Goal: Information Seeking & Learning: Learn about a topic

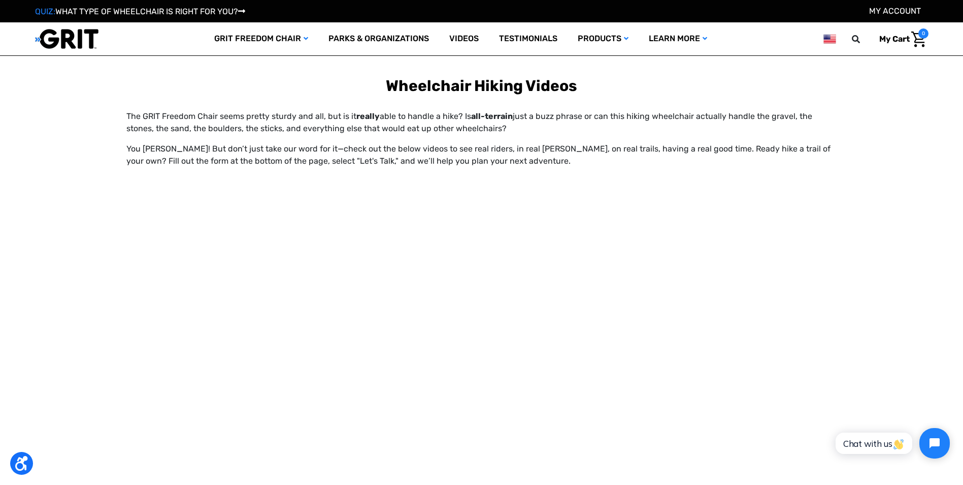
scroll to position [735, 0]
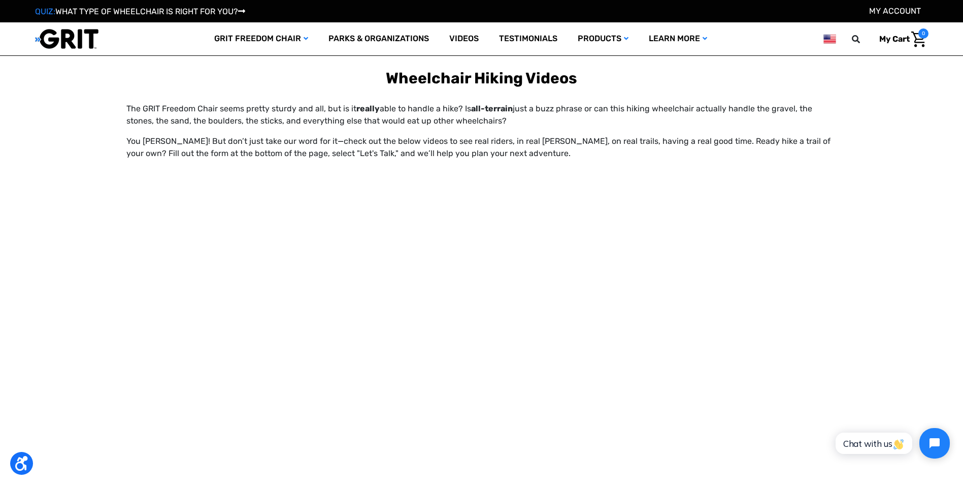
click at [19, 302] on main "Home The Hiking Wheelchair Built for Adventure Hit the trails in the GRIT Freed…" at bounding box center [481, 155] width 963 height 1766
click at [17, 324] on main "Home The Hiking Wheelchair Built for Adventure Hit the trails in the GRIT Freed…" at bounding box center [481, 155] width 963 height 1766
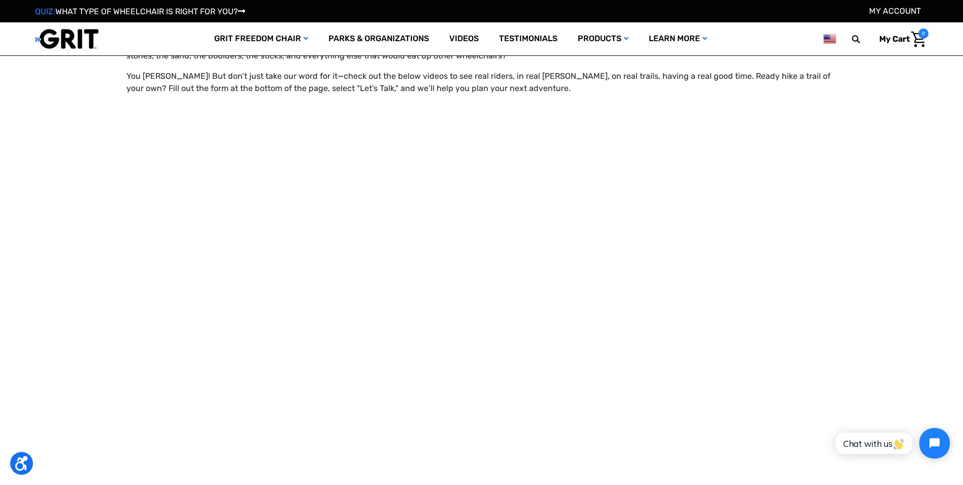
click at [28, 370] on main "Home The Hiking Wheelchair Built for Adventure Hit the trails in the GRIT Freed…" at bounding box center [481, 90] width 963 height 1766
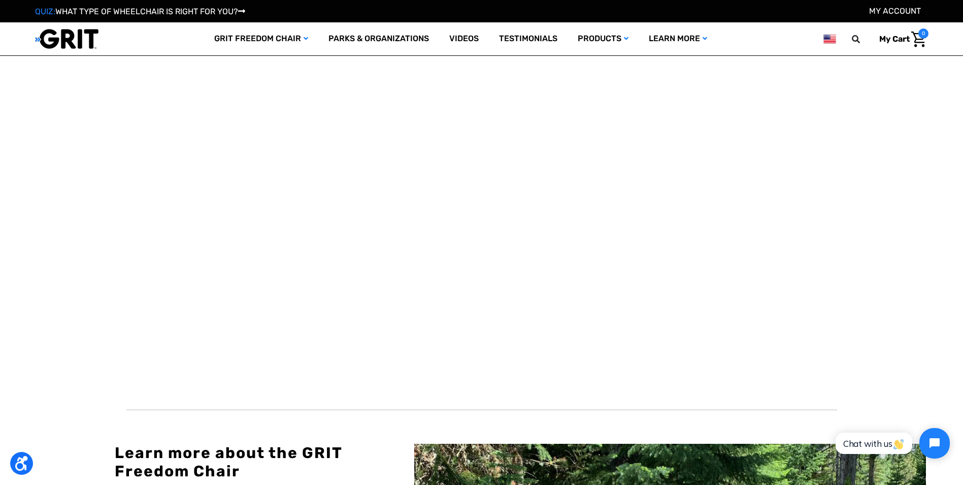
scroll to position [1027, 0]
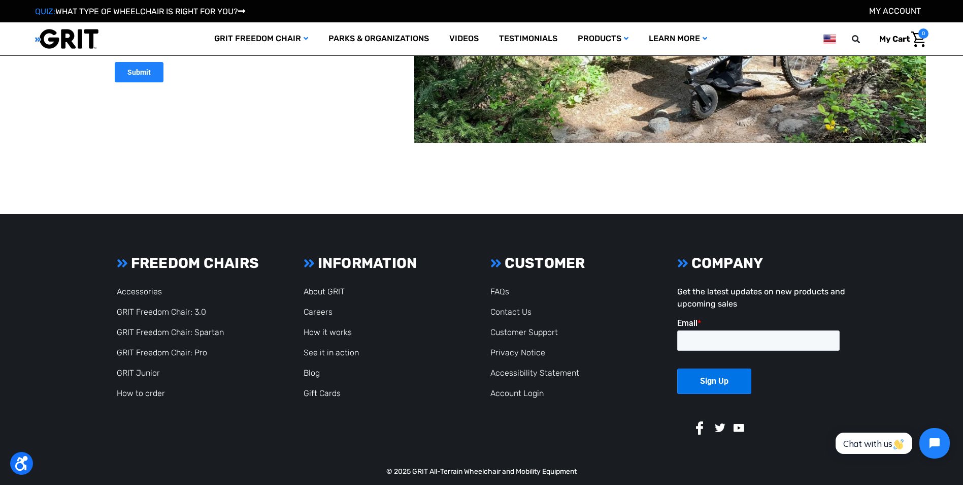
click at [46, 313] on footer "Footer Start FREEDOM CHAIRS Accessories GRIT Freedom Chair: 3.0 GRIT Freedom Ch…" at bounding box center [481, 355] width 963 height 283
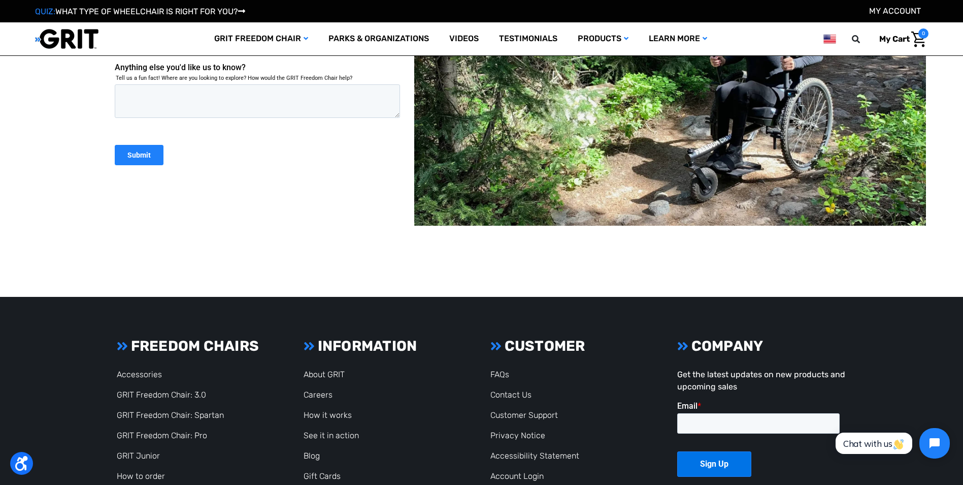
scroll to position [1545, 0]
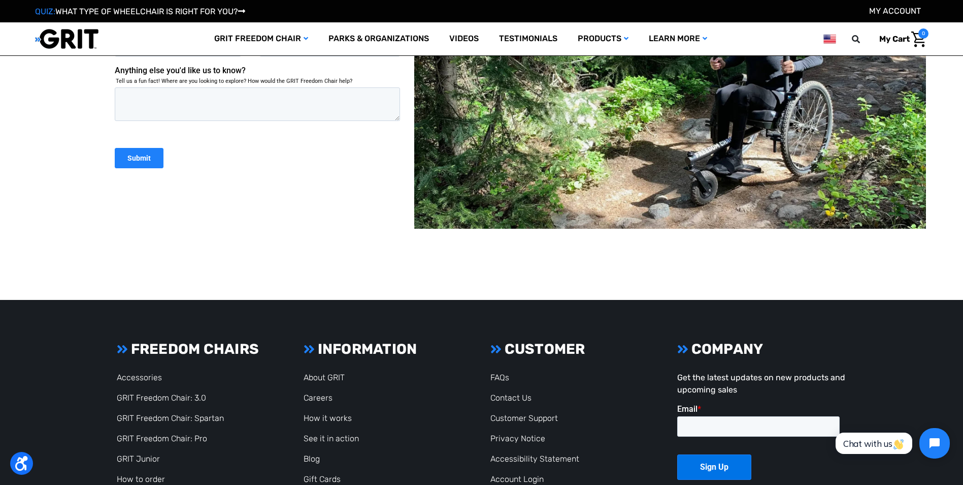
click at [61, 444] on footer "Footer Start FREEDOM CHAIRS Accessories GRIT Freedom Chair: 3.0 GRIT Freedom Ch…" at bounding box center [481, 441] width 963 height 283
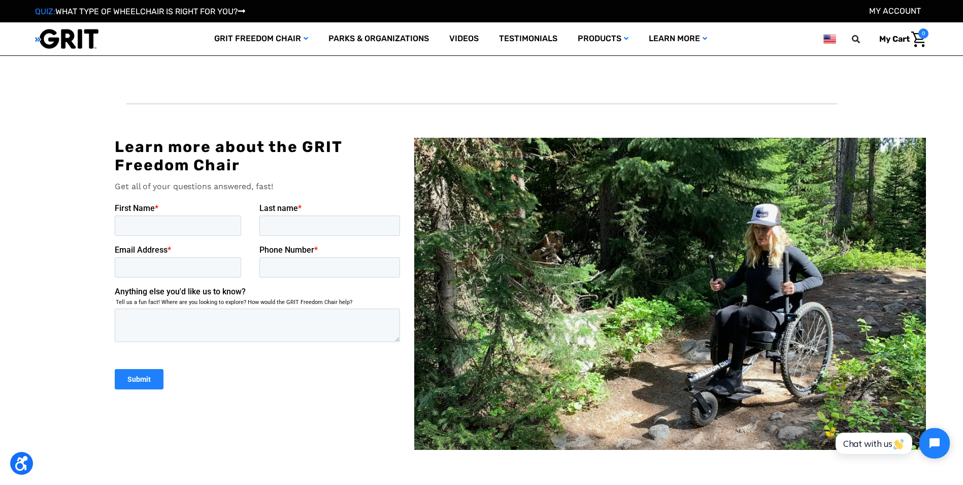
scroll to position [1324, 0]
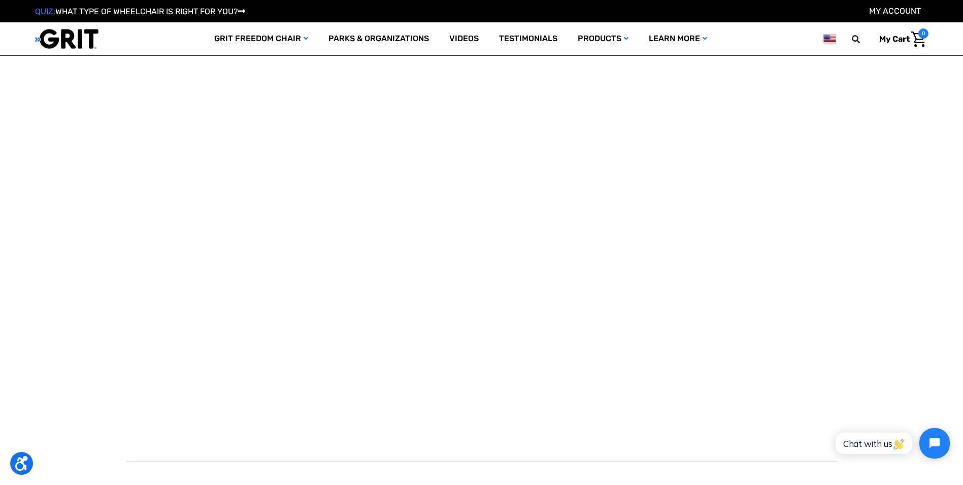
scroll to position [968, 0]
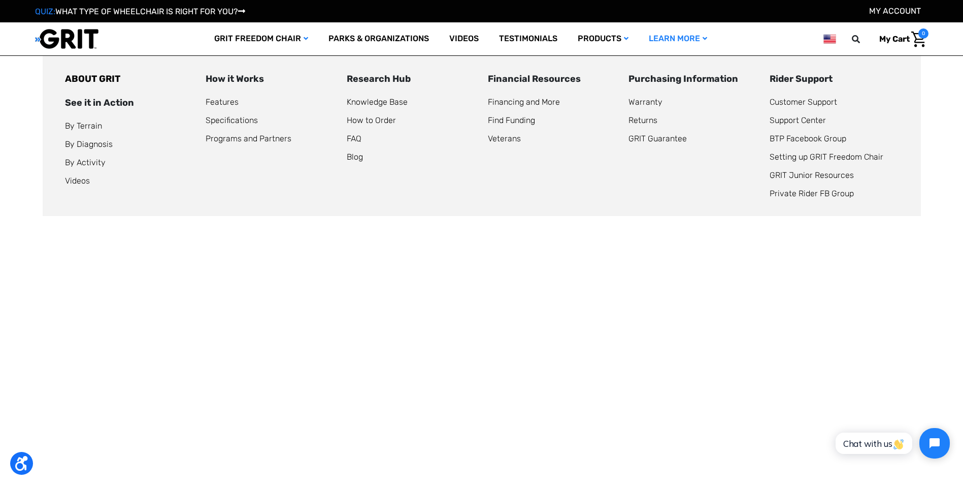
click at [688, 45] on link "Learn More" at bounding box center [678, 38] width 79 height 33
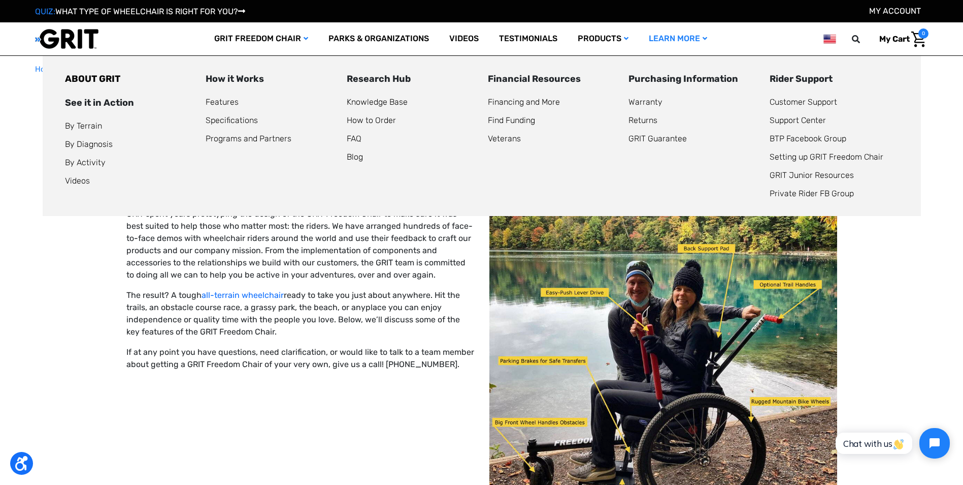
click at [533, 81] on div "Financial Resources" at bounding box center [552, 79] width 129 height 14
click at [510, 102] on link "Financing and More" at bounding box center [524, 102] width 72 height 10
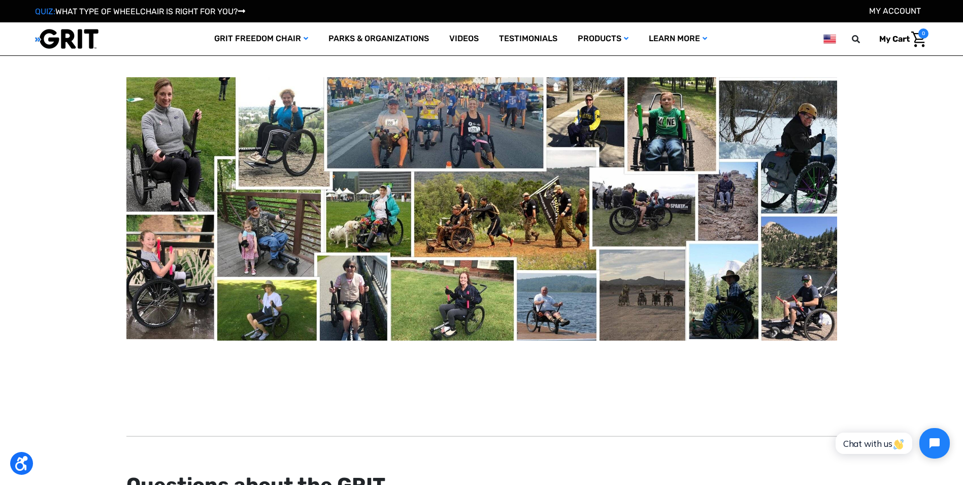
scroll to position [540, 0]
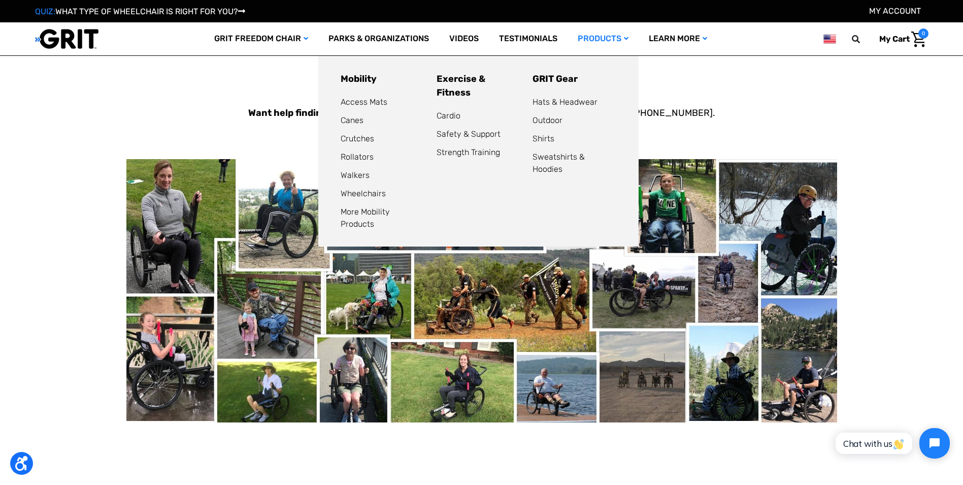
click at [621, 46] on link "Products" at bounding box center [603, 38] width 71 height 33
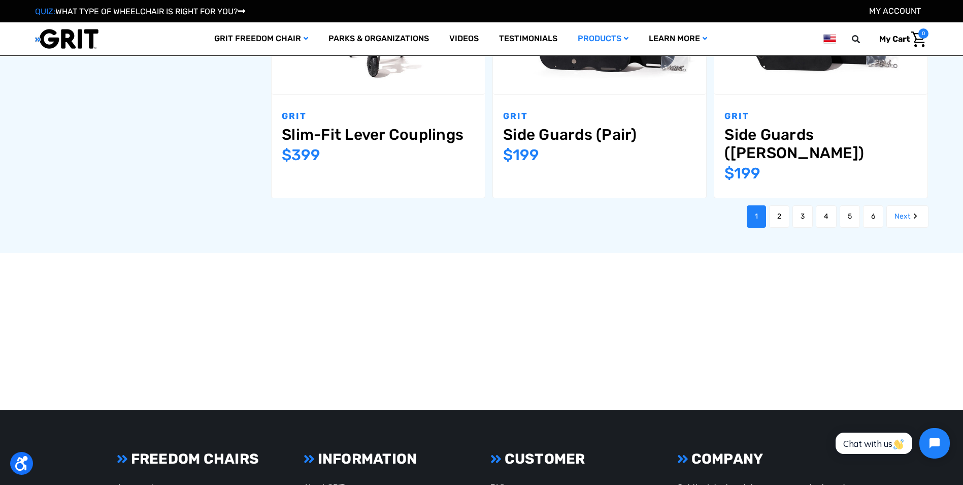
scroll to position [1379, 0]
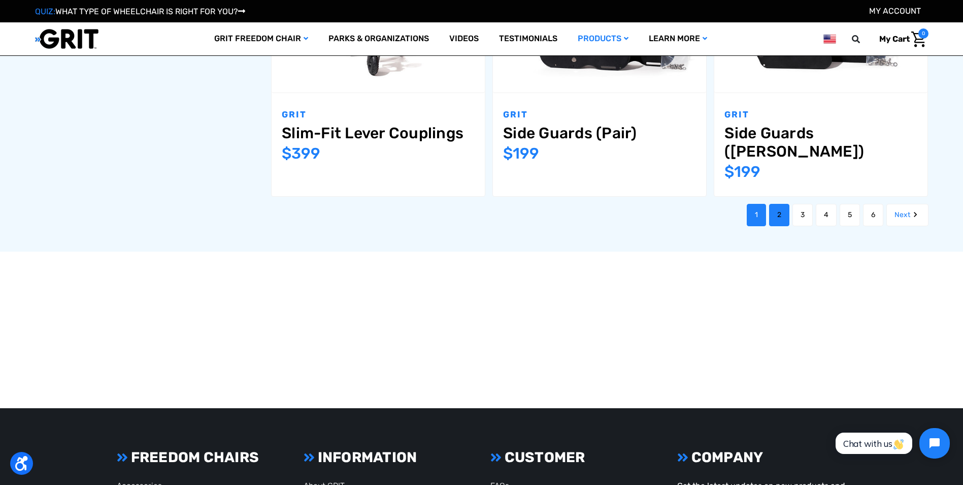
click at [779, 204] on link "2" at bounding box center [779, 215] width 20 height 22
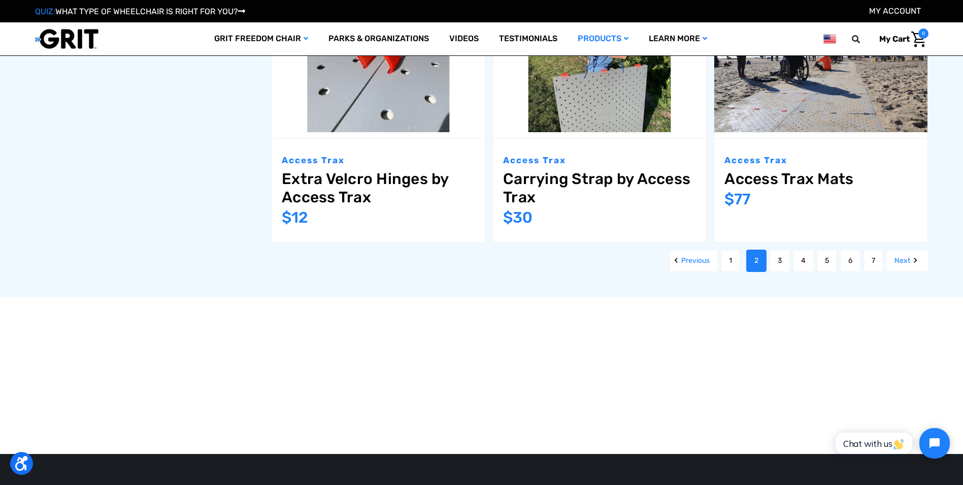
scroll to position [1302, 0]
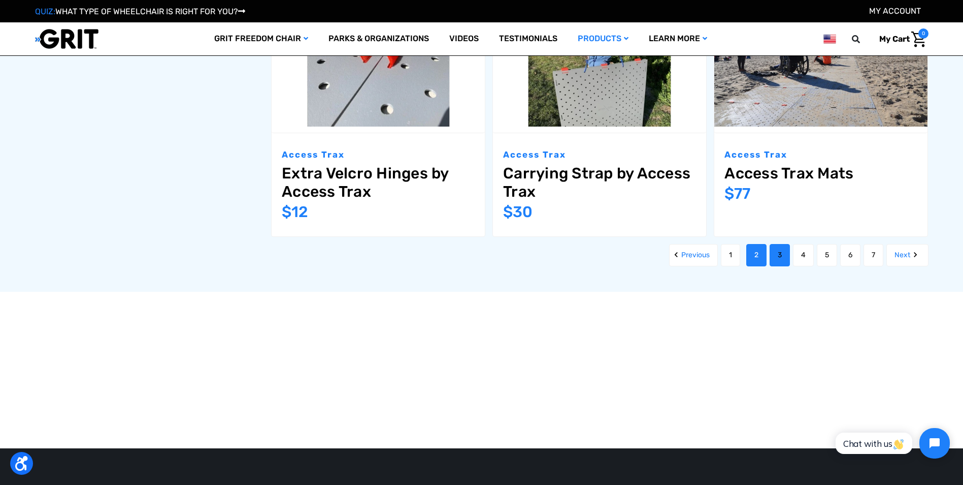
click at [784, 256] on link "3" at bounding box center [780, 255] width 20 height 22
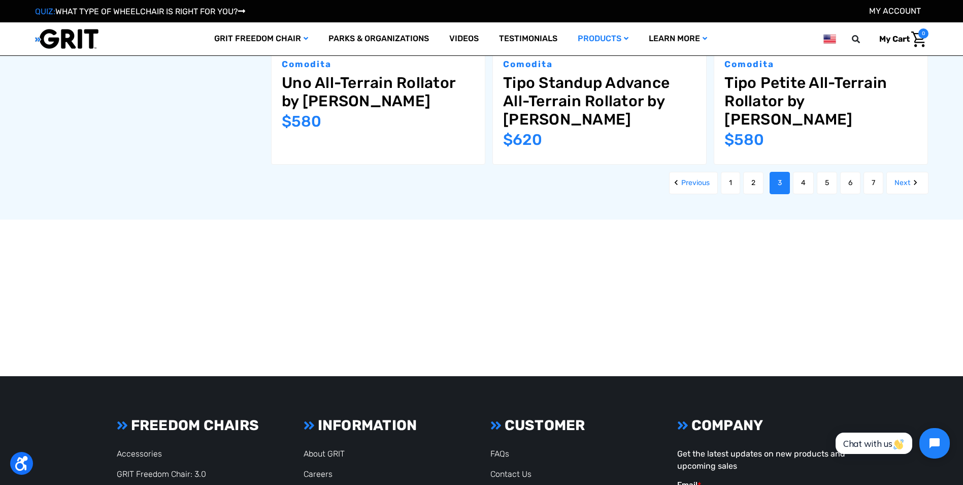
scroll to position [1467, 0]
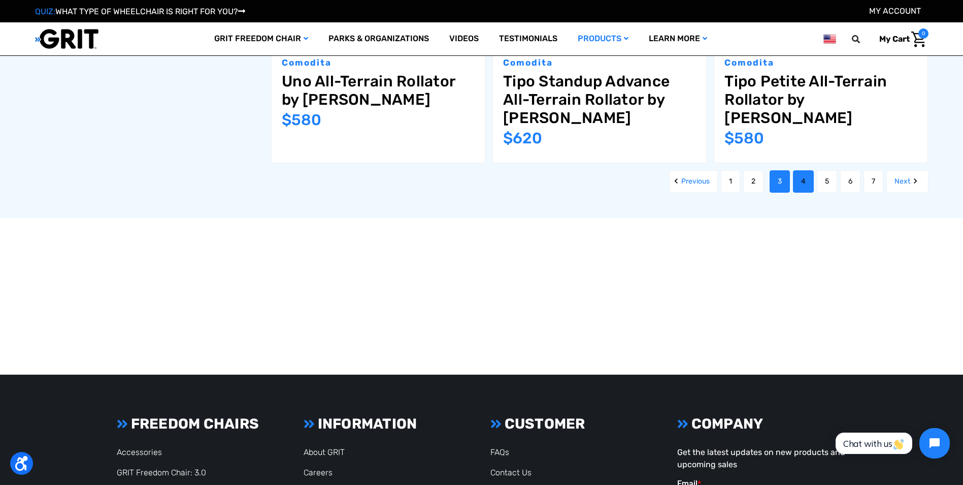
click at [804, 170] on link "4" at bounding box center [803, 181] width 21 height 22
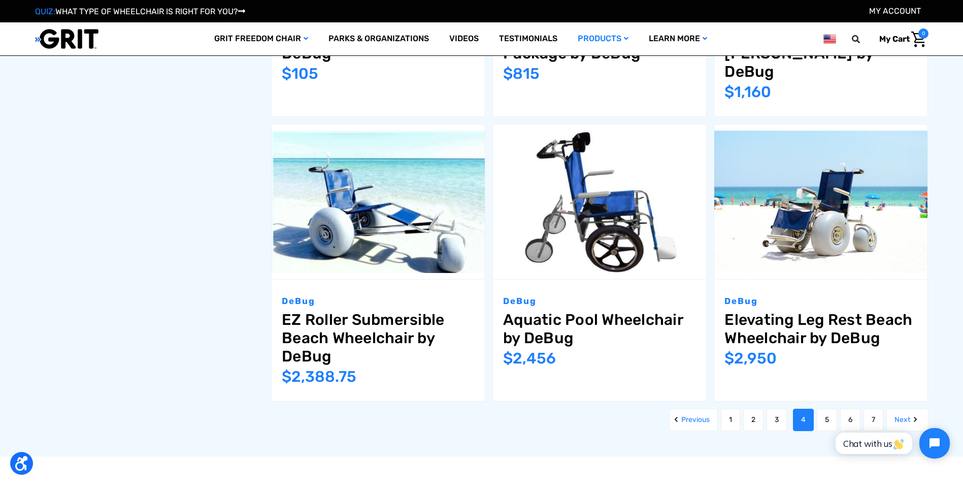
scroll to position [1214, 0]
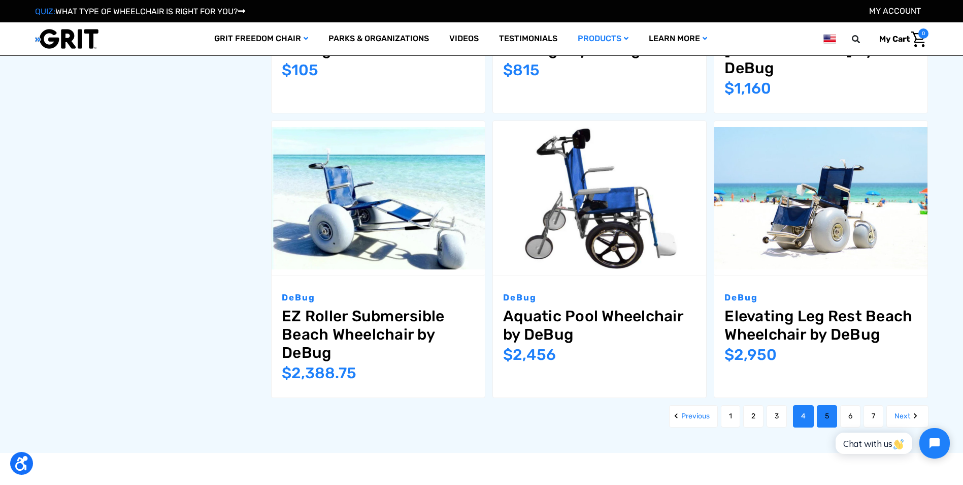
click at [819, 405] on link "5" at bounding box center [827, 416] width 20 height 22
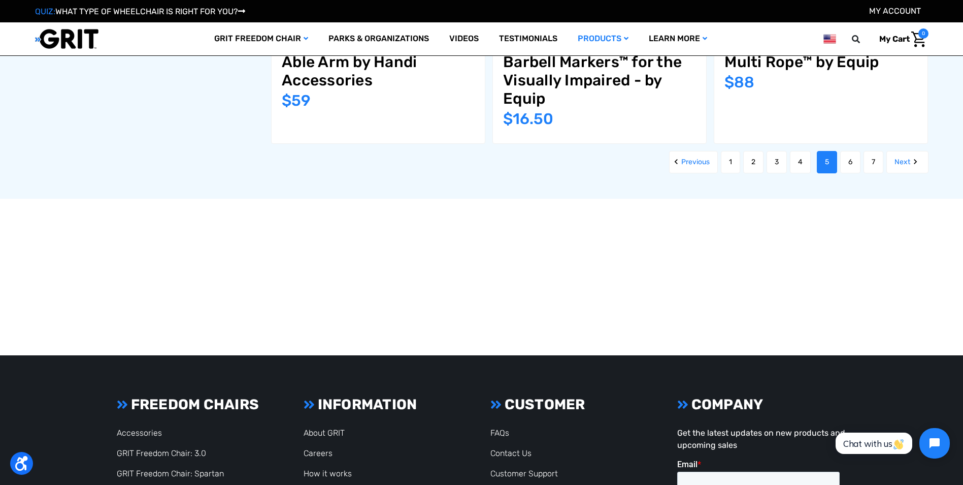
scroll to position [1499, 0]
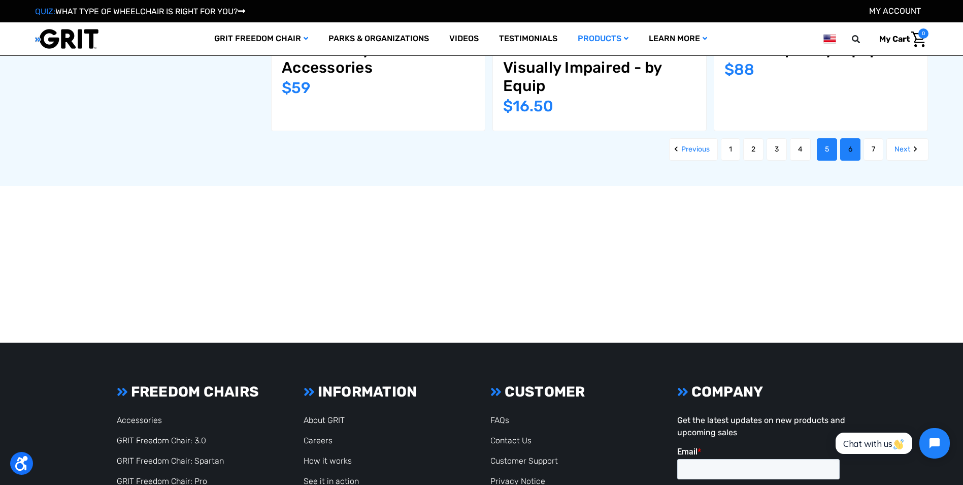
click at [850, 152] on link "6" at bounding box center [851, 149] width 20 height 22
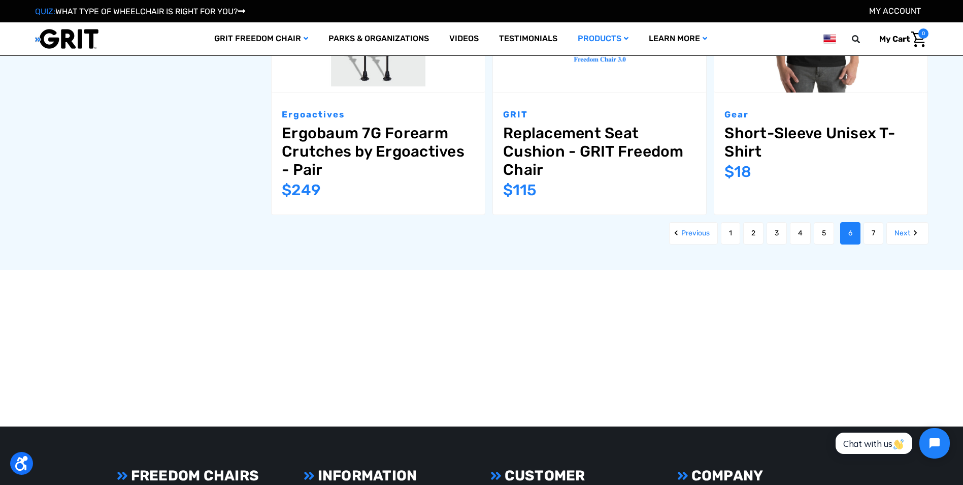
scroll to position [1394, 0]
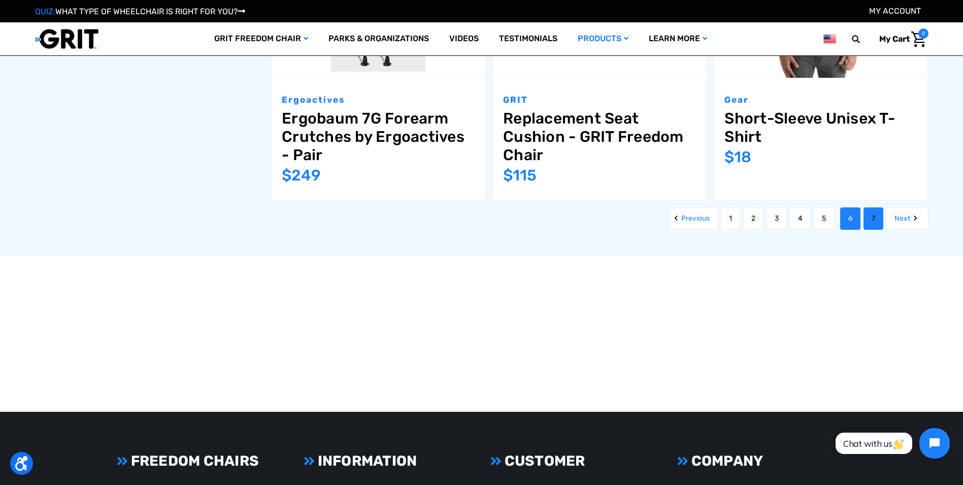
click at [879, 214] on link "7" at bounding box center [874, 218] width 20 height 22
